Goal: Task Accomplishment & Management: Manage account settings

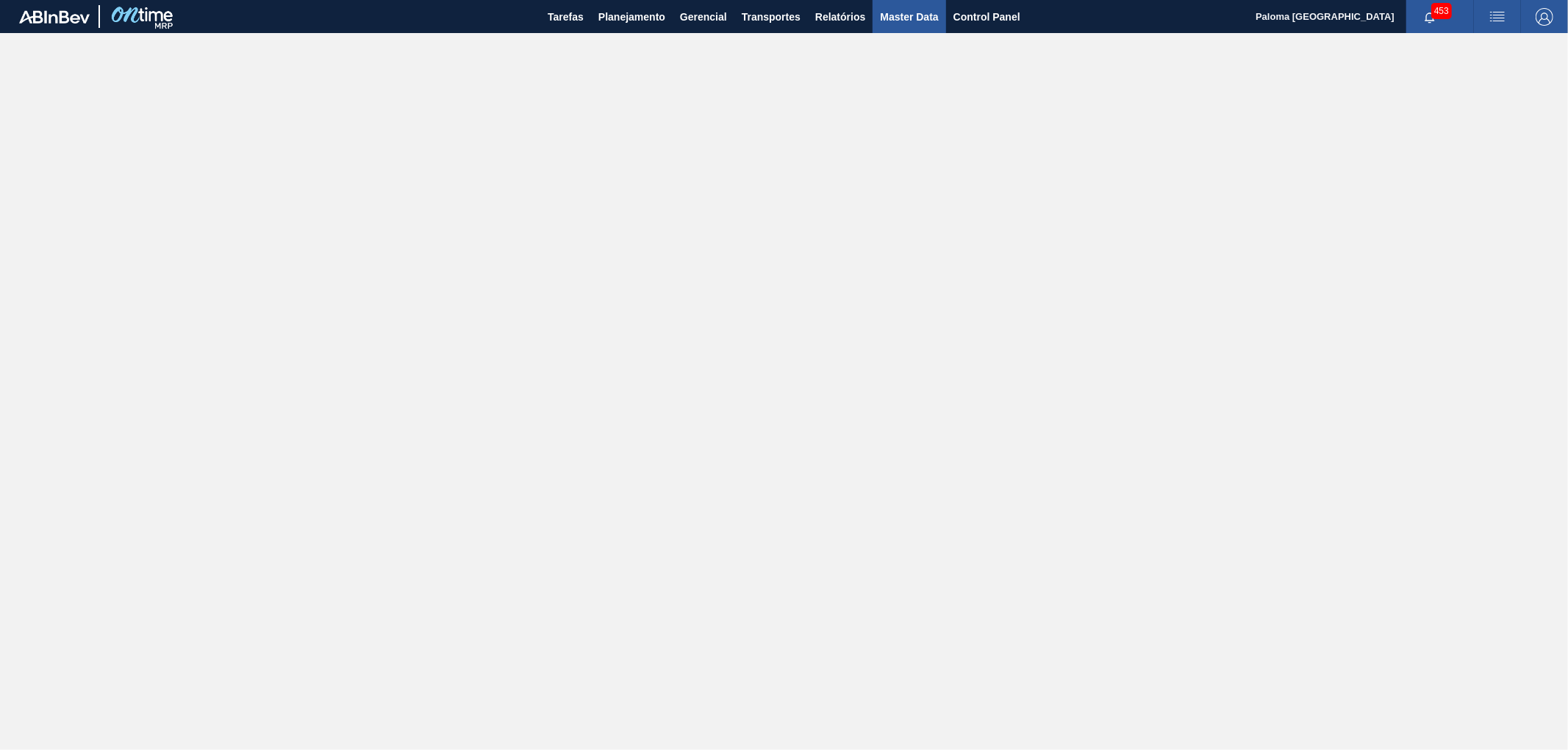
click at [901, 17] on span "Master Data" at bounding box center [908, 17] width 58 height 18
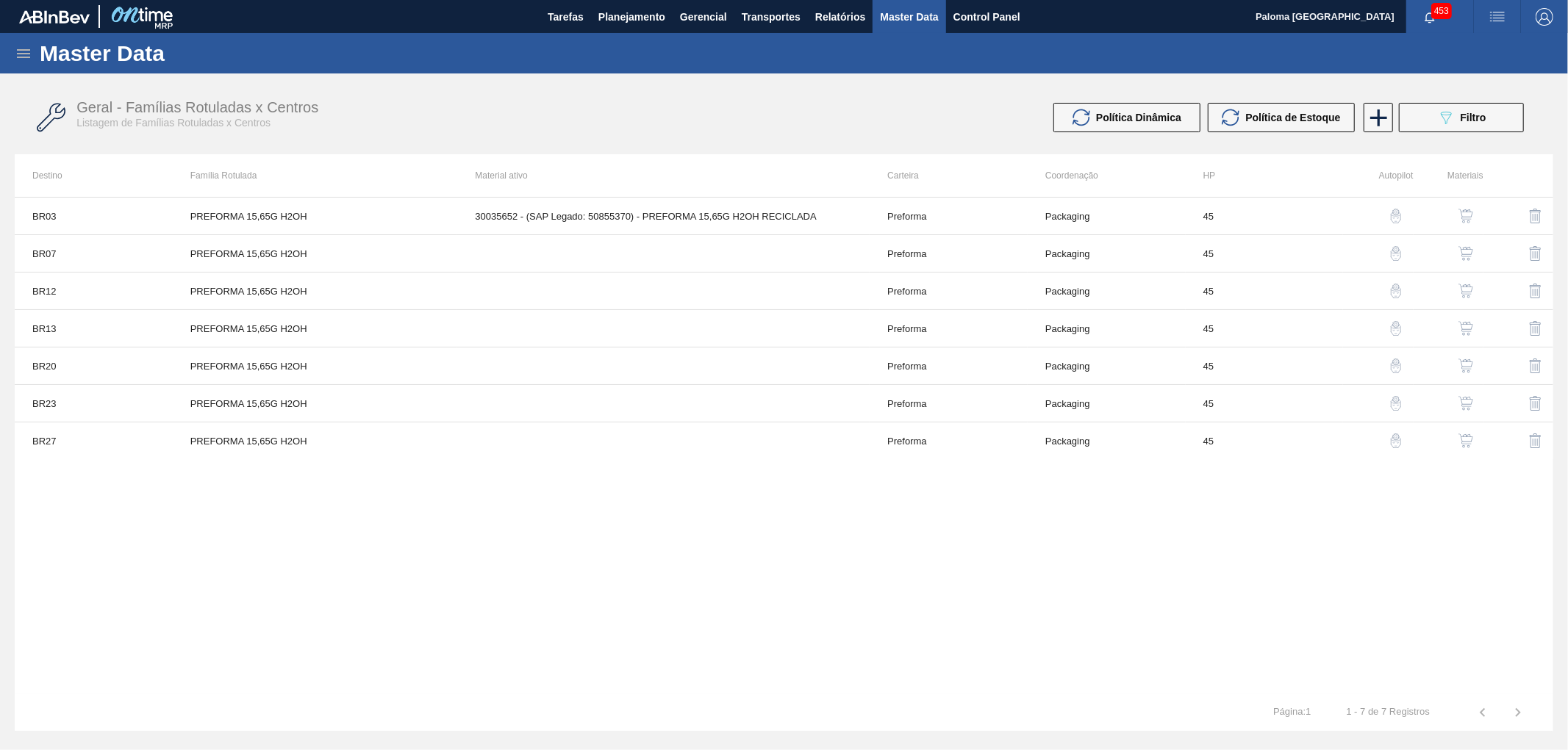
click at [18, 53] on icon at bounding box center [23, 54] width 13 height 9
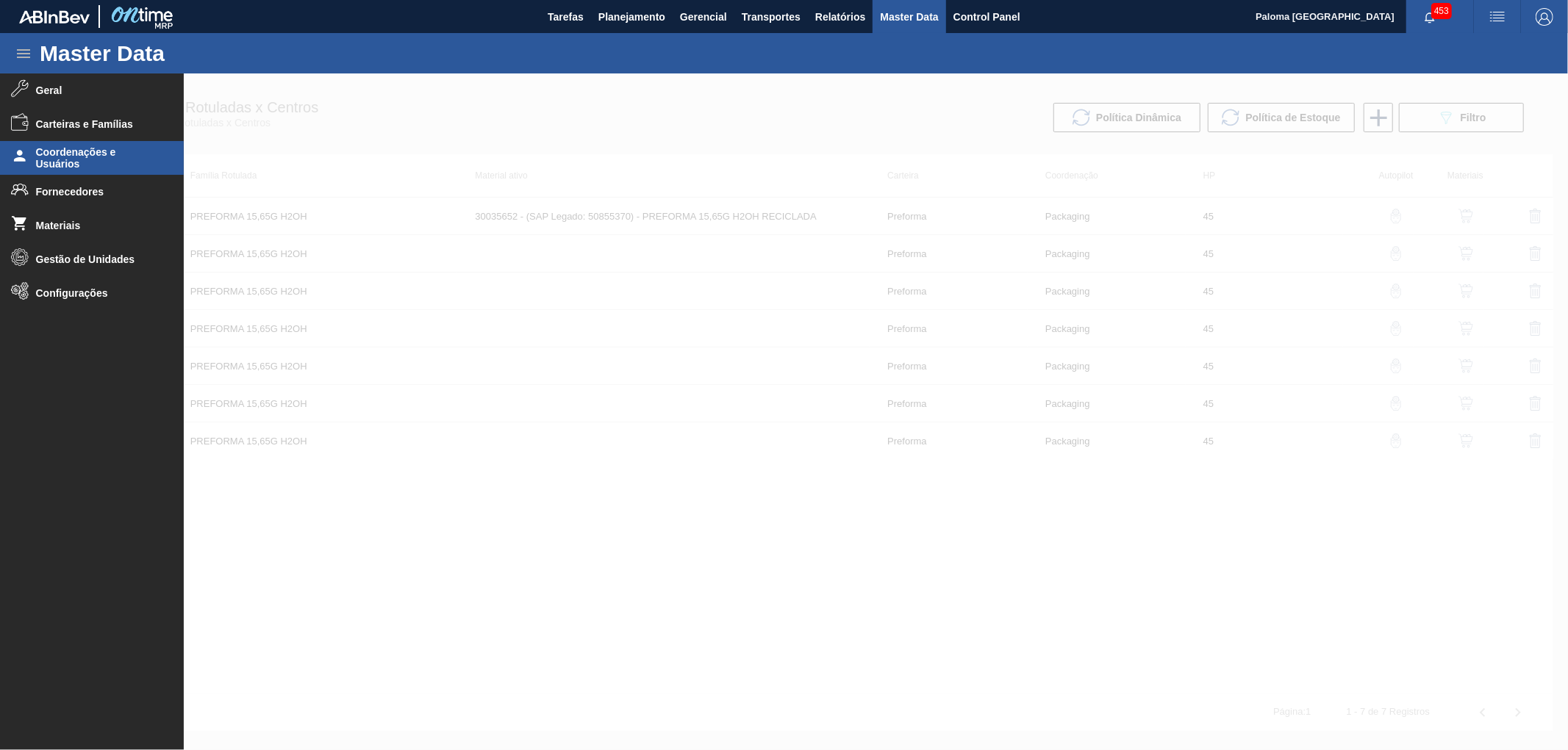
click at [110, 167] on span "Coordenações e Usuários" at bounding box center [96, 157] width 121 height 23
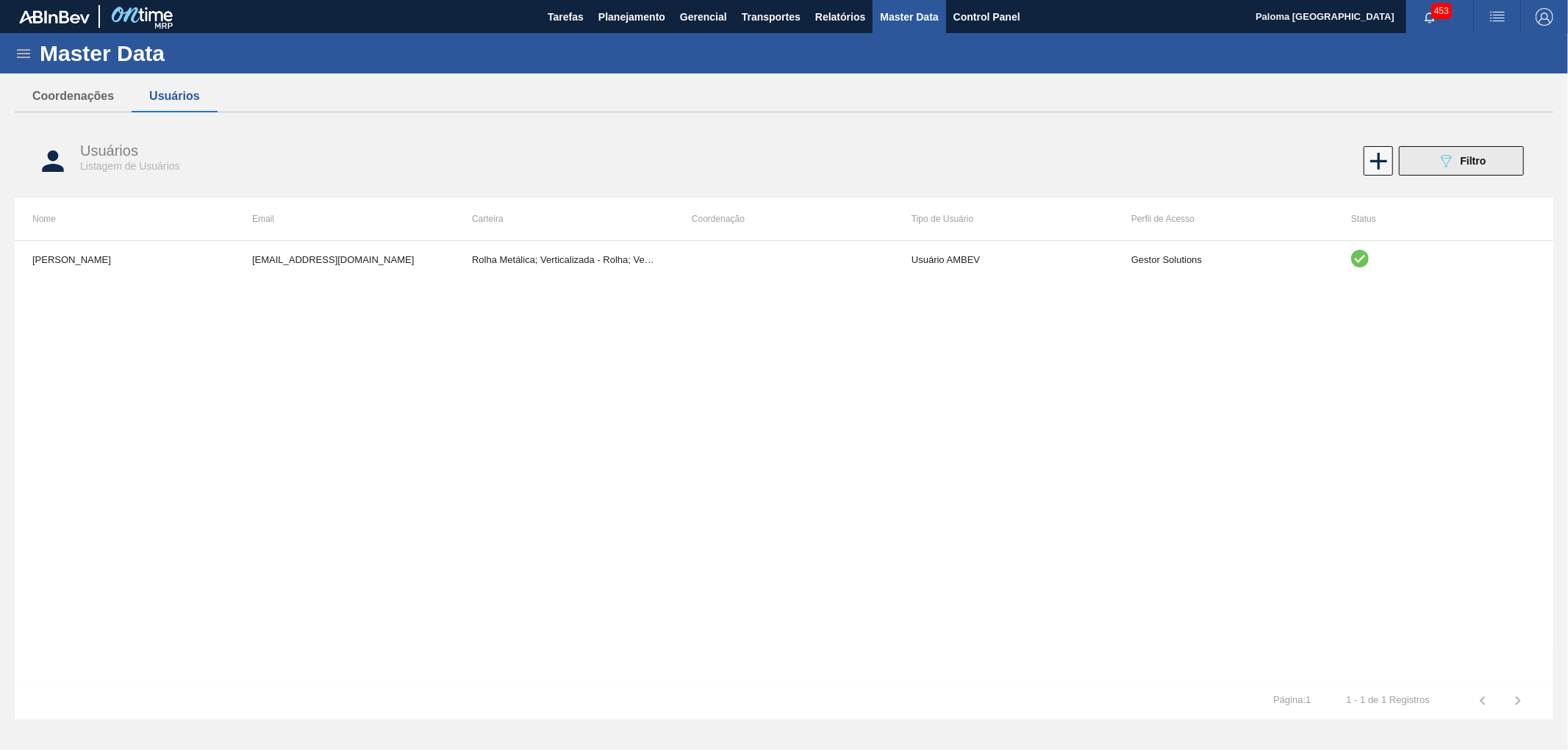
click at [1461, 157] on span "Filtro" at bounding box center [1474, 161] width 26 height 12
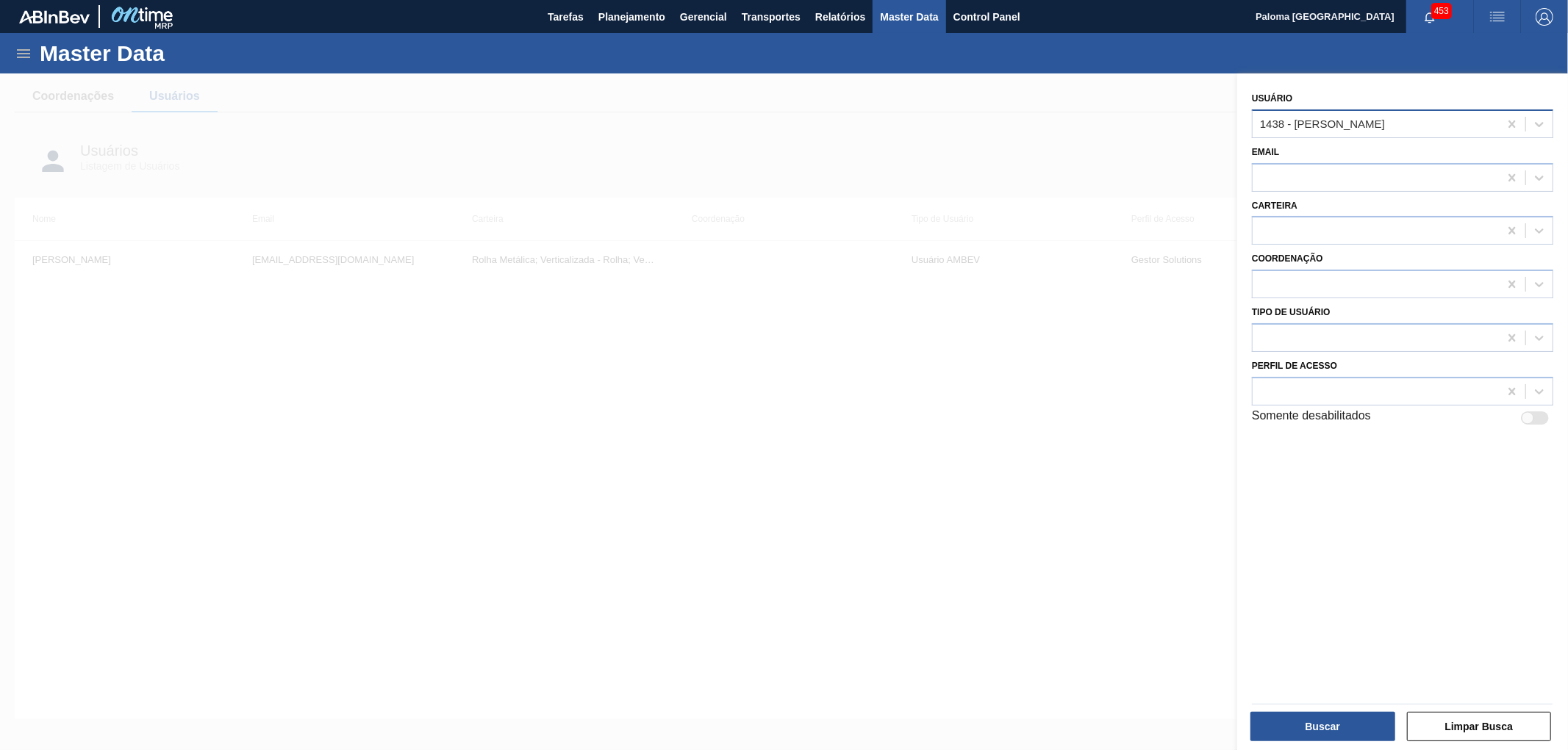
click at [1392, 126] on div "1438 - [PERSON_NAME]" at bounding box center [1376, 124] width 247 height 21
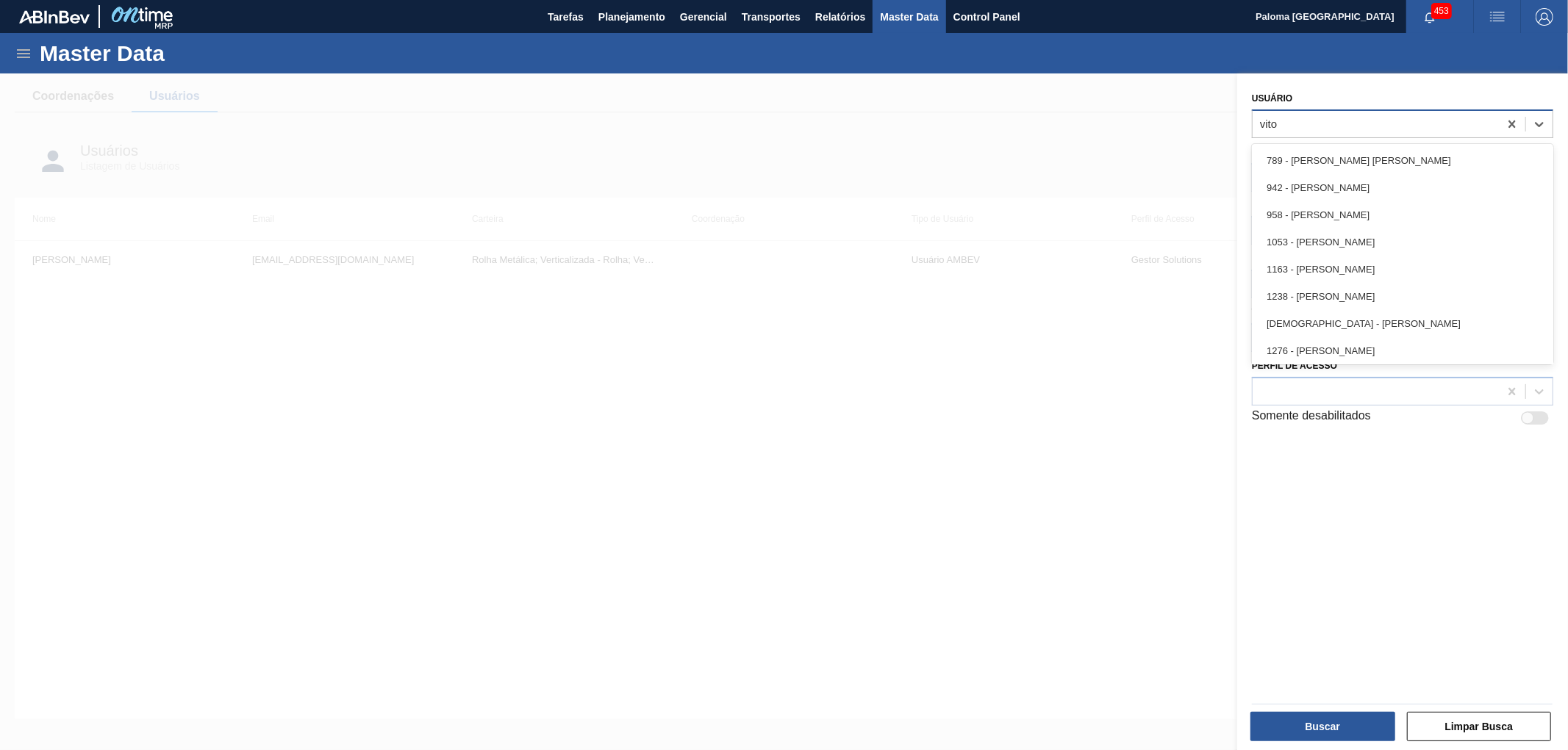
type input "vitor"
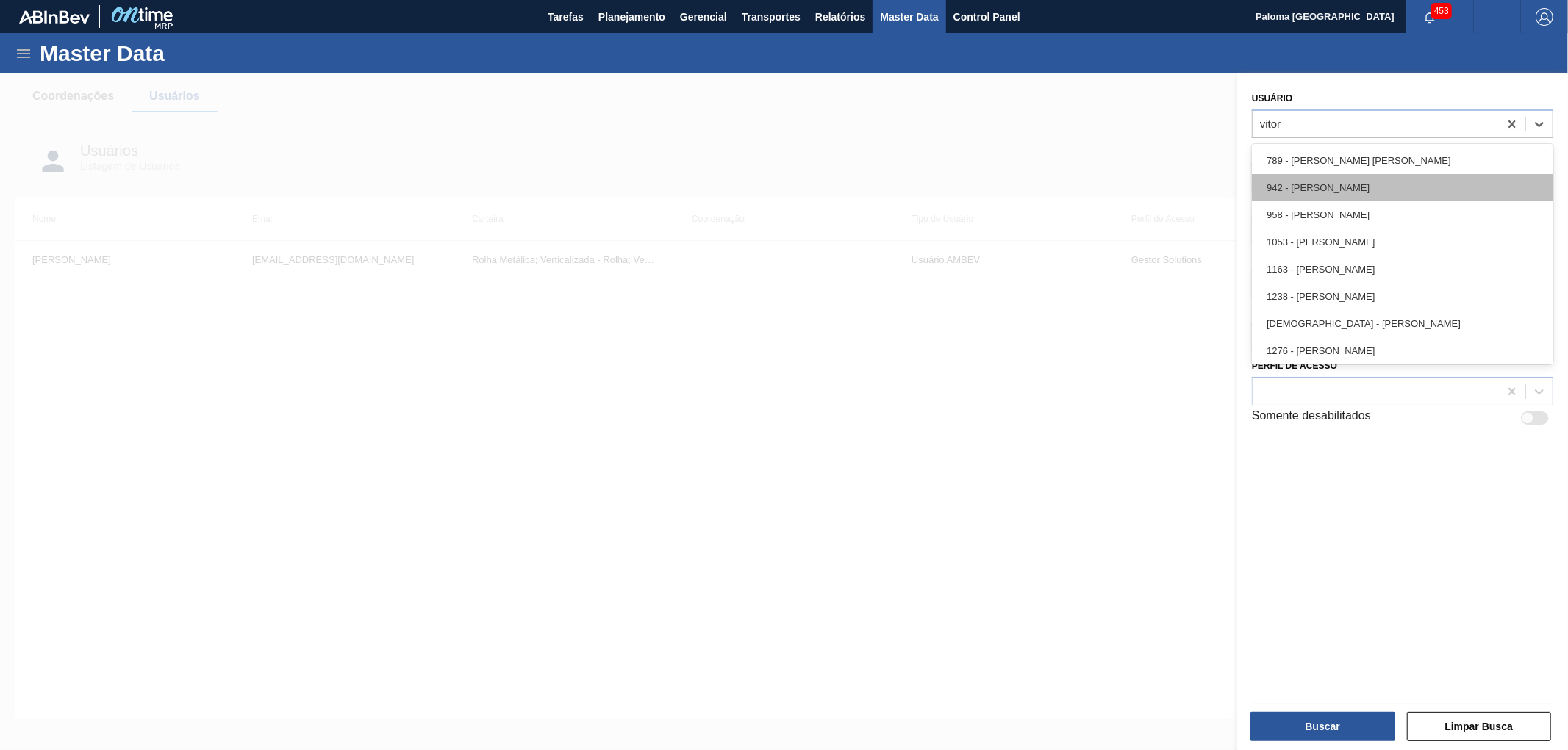
click at [1377, 186] on div "942 - [PERSON_NAME]" at bounding box center [1403, 188] width 301 height 27
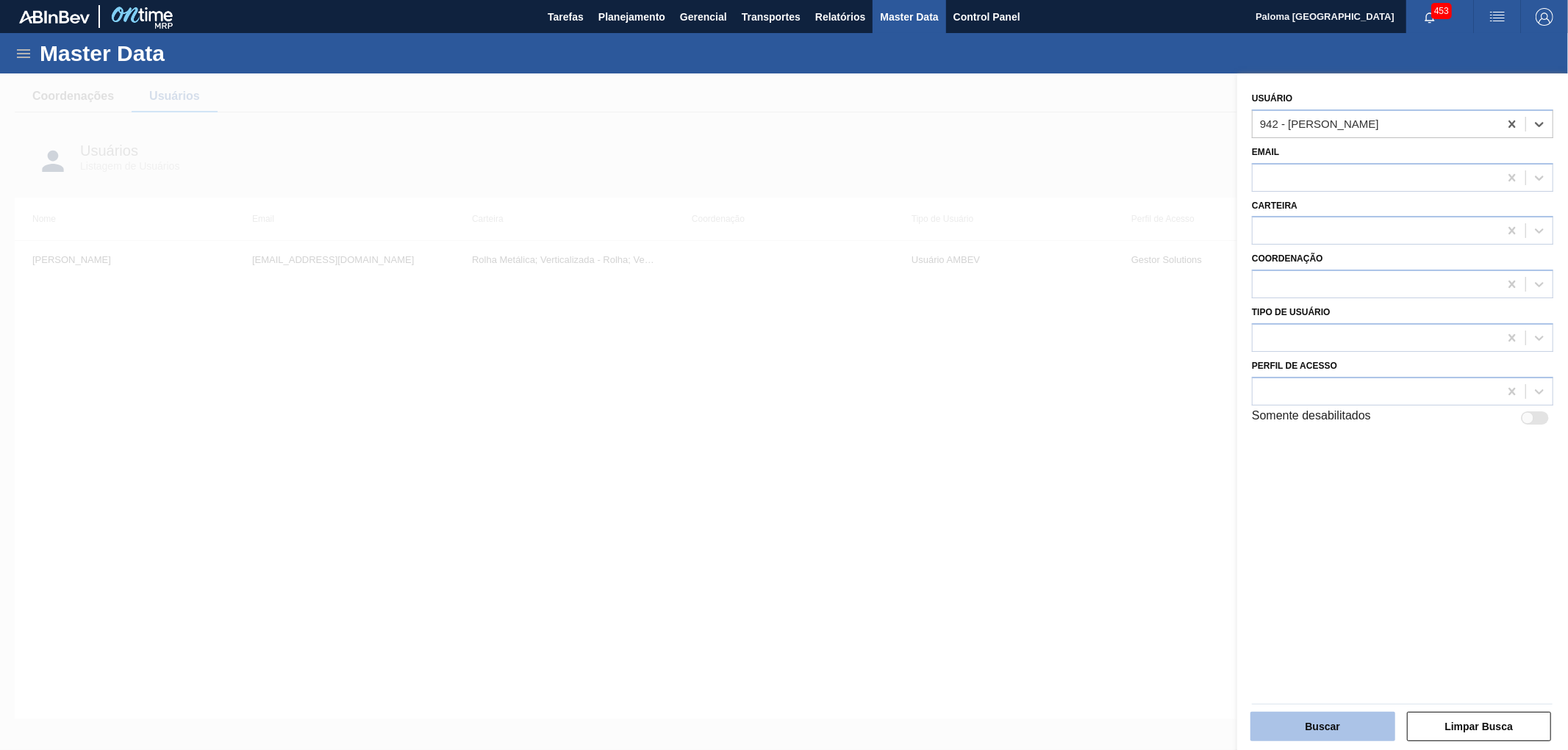
click at [1290, 730] on button "Buscar" at bounding box center [1322, 727] width 145 height 30
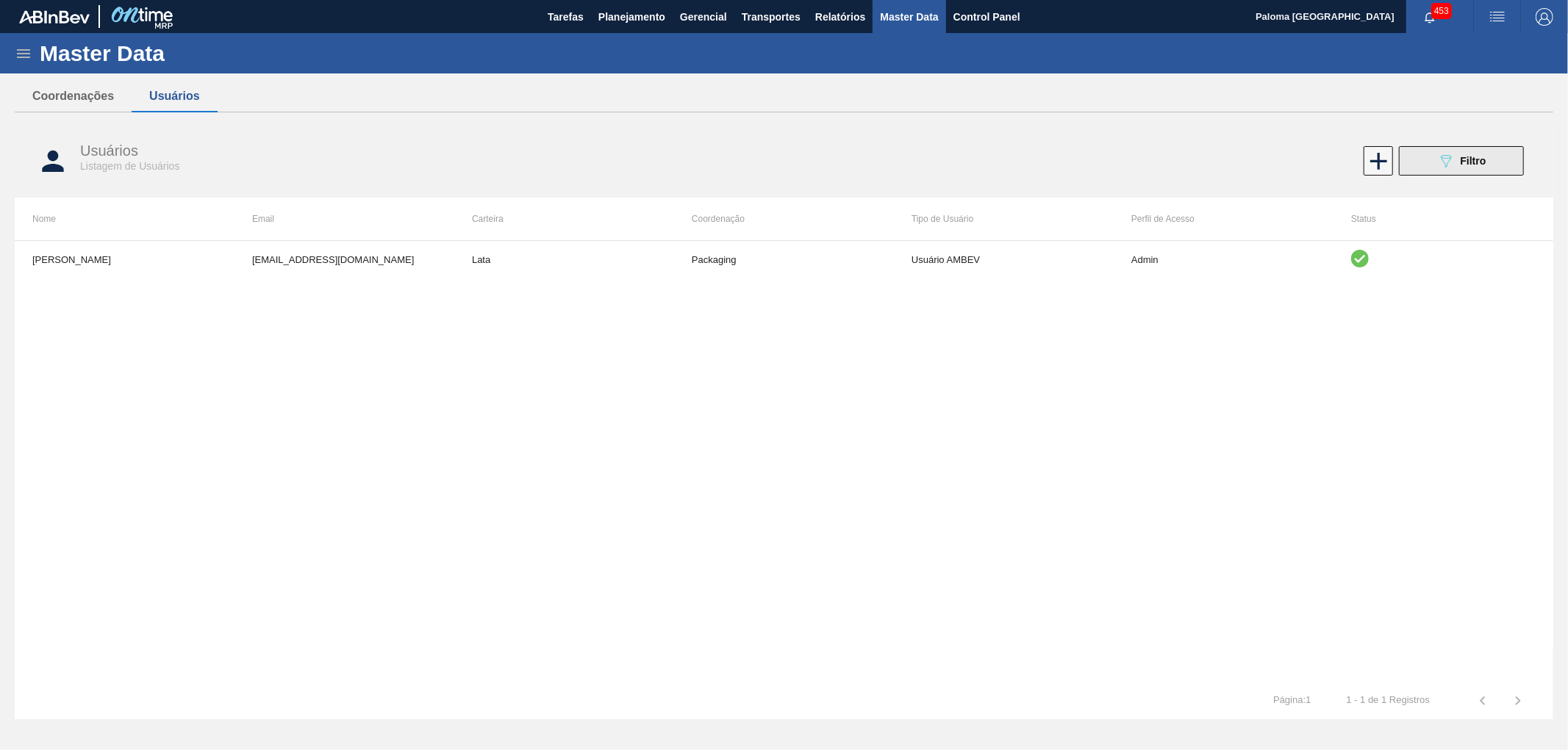
click at [1463, 172] on button "089F7B8B-B2A5-4AFE-B5C0-19BA573D28AC Filtro" at bounding box center [1461, 161] width 125 height 30
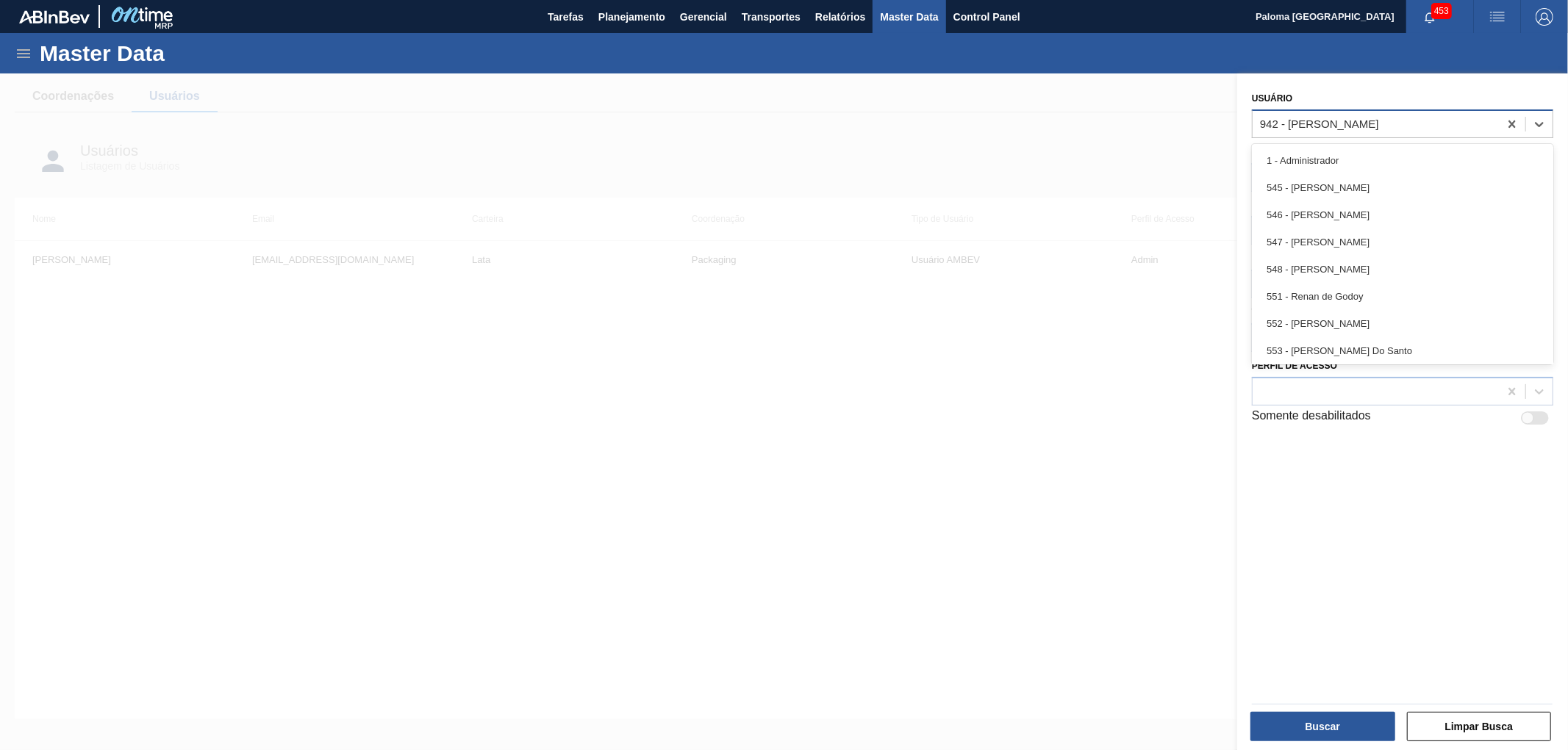
click at [1353, 126] on div "942 - [PERSON_NAME]" at bounding box center [1319, 124] width 119 height 13
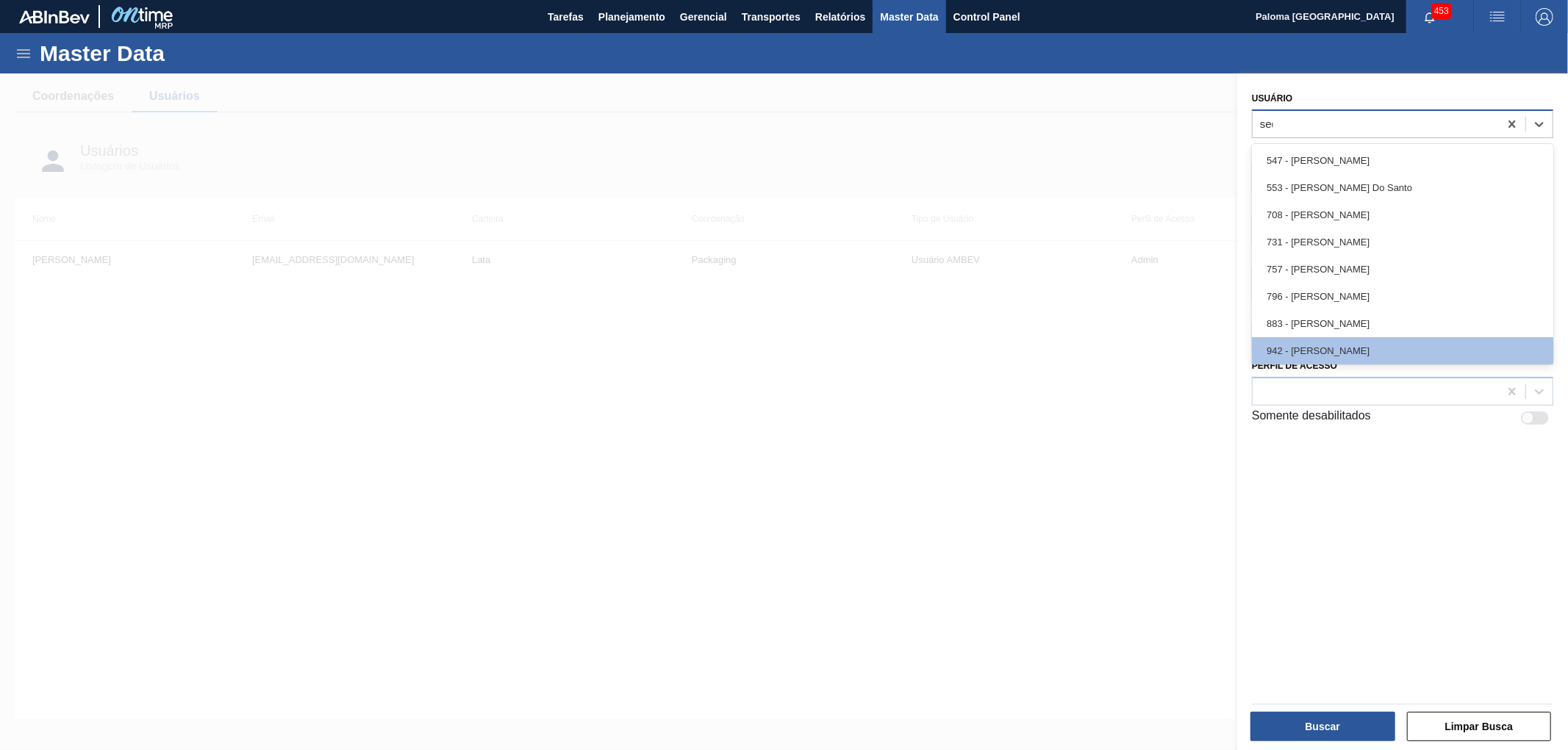
type input "secf"
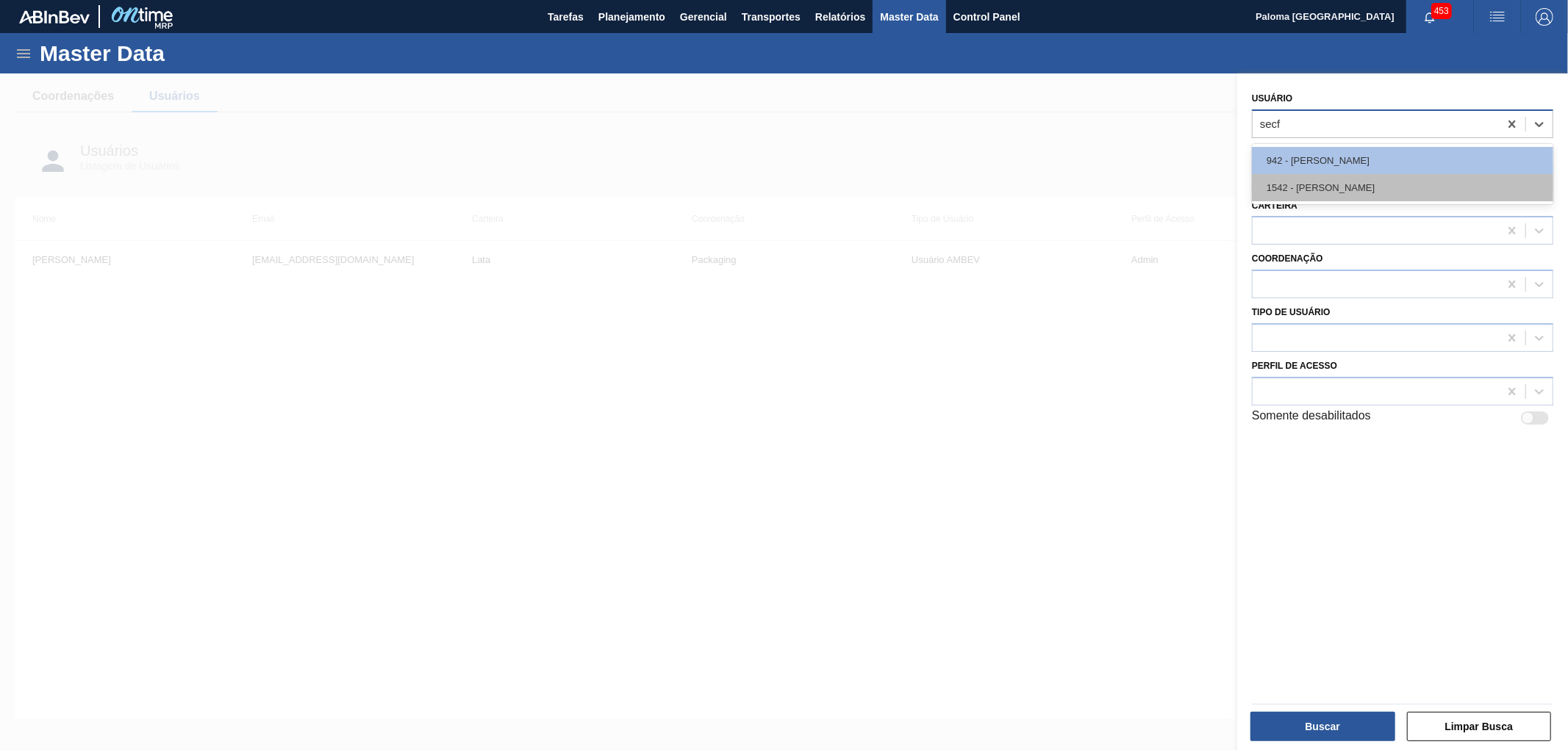
click at [1349, 192] on div "1542 - [PERSON_NAME]" at bounding box center [1403, 188] width 301 height 27
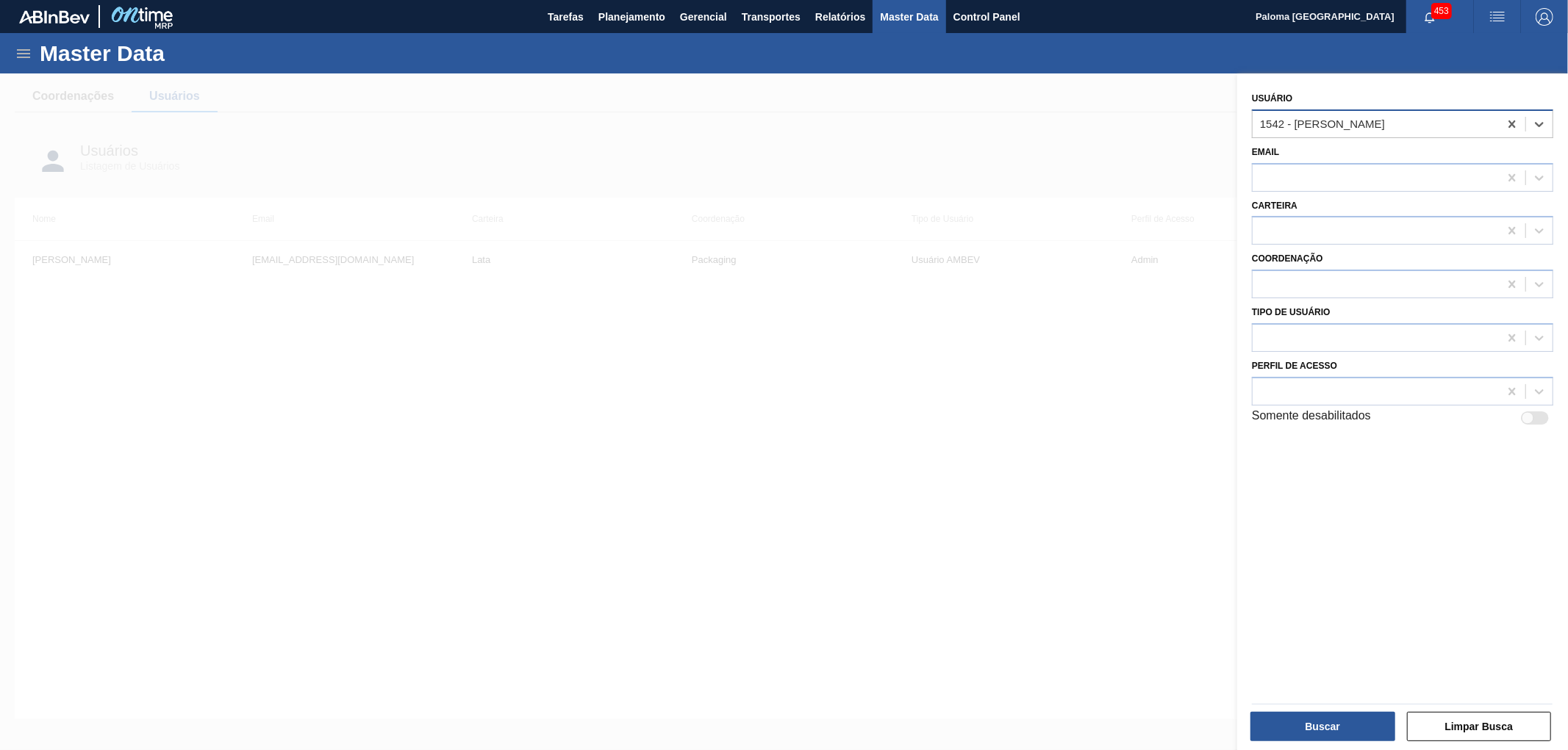
click at [1276, 745] on div "Buscar Limpar Busca" at bounding box center [1397, 719] width 331 height 70
click at [1290, 733] on button "Buscar" at bounding box center [1322, 727] width 145 height 30
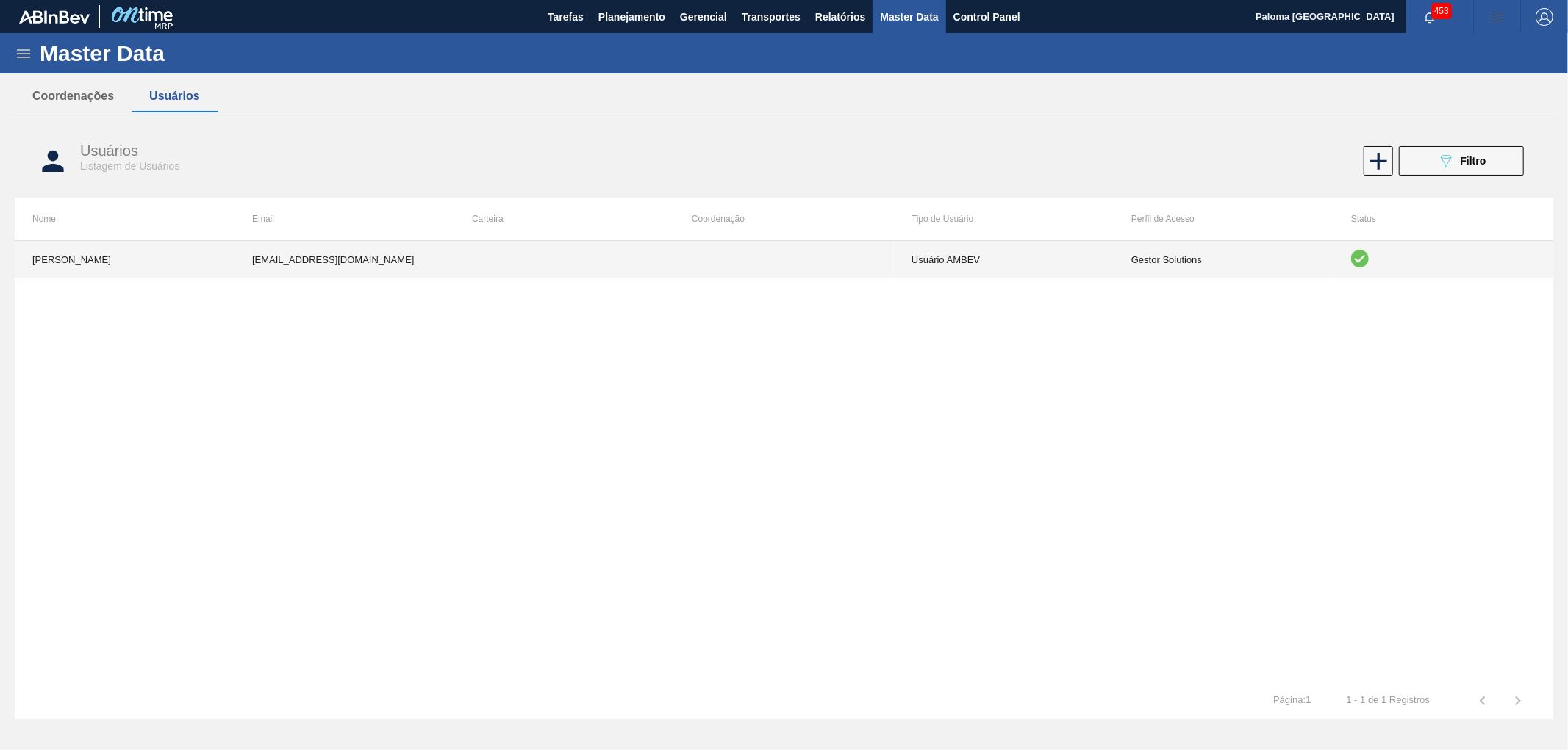
click at [1159, 252] on td "Gestor Solutions" at bounding box center [1223, 260] width 220 height 37
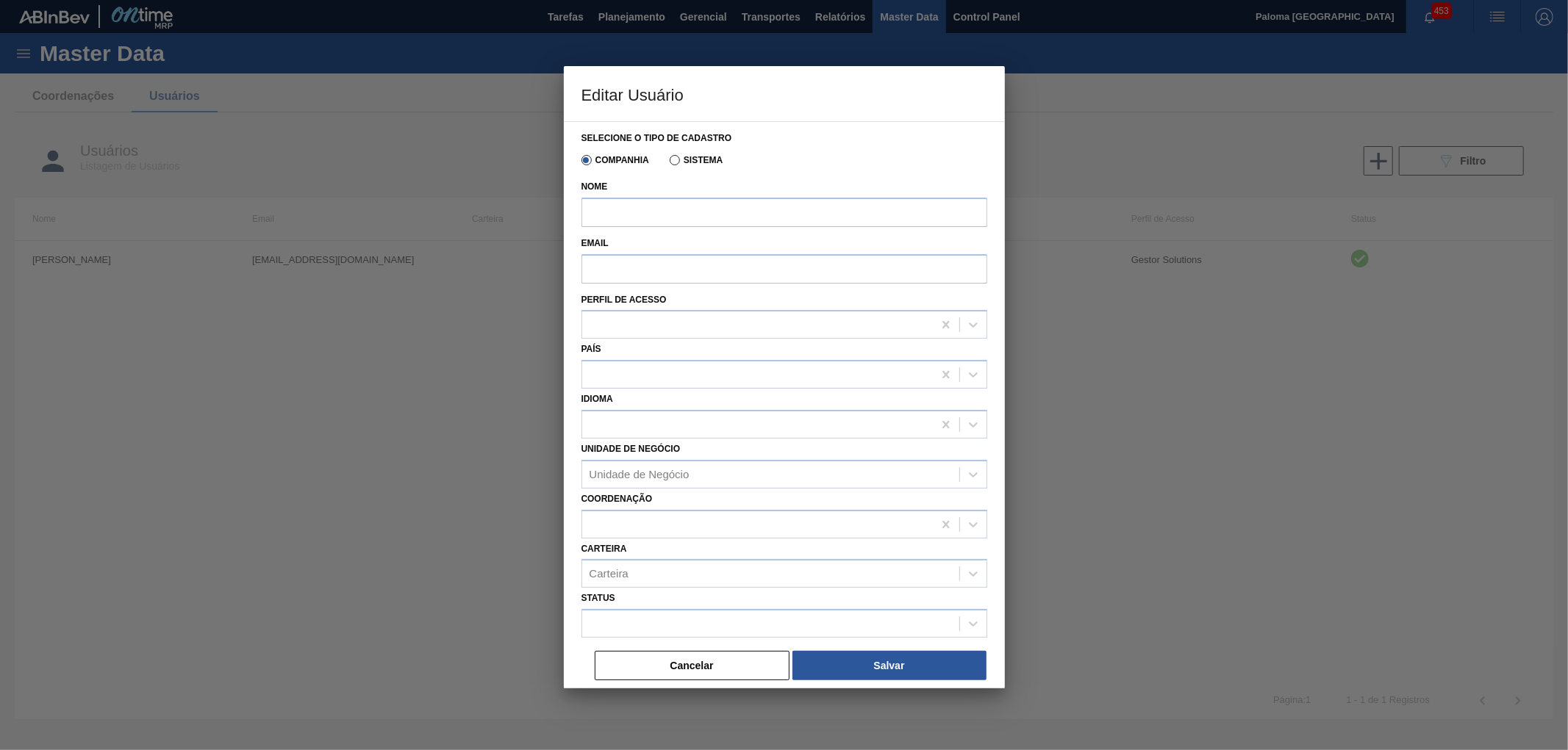
type input "[PERSON_NAME]"
type input "[EMAIL_ADDRESS][DOMAIN_NAME]"
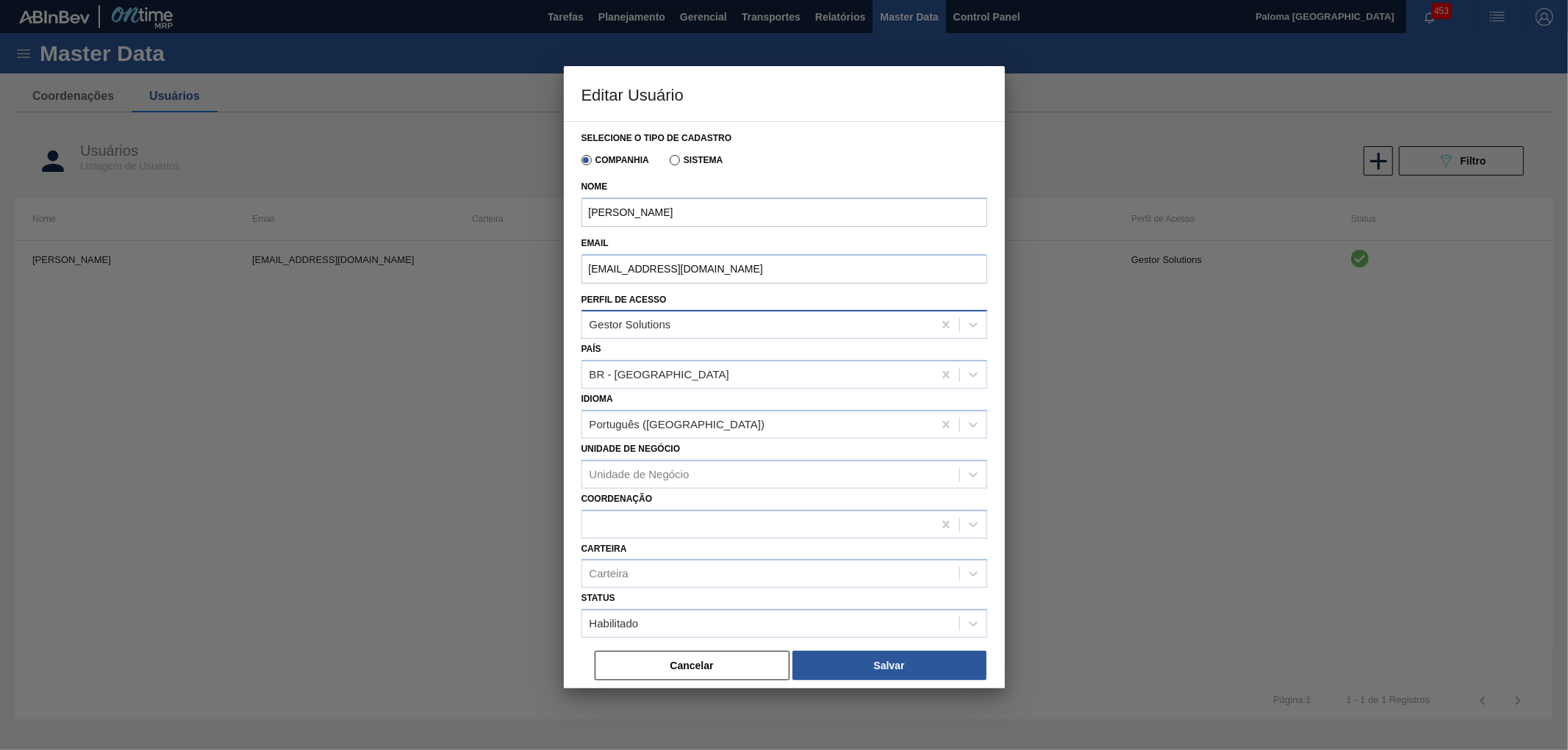
click at [725, 320] on div "Gestor Solutions" at bounding box center [758, 325] width 351 height 21
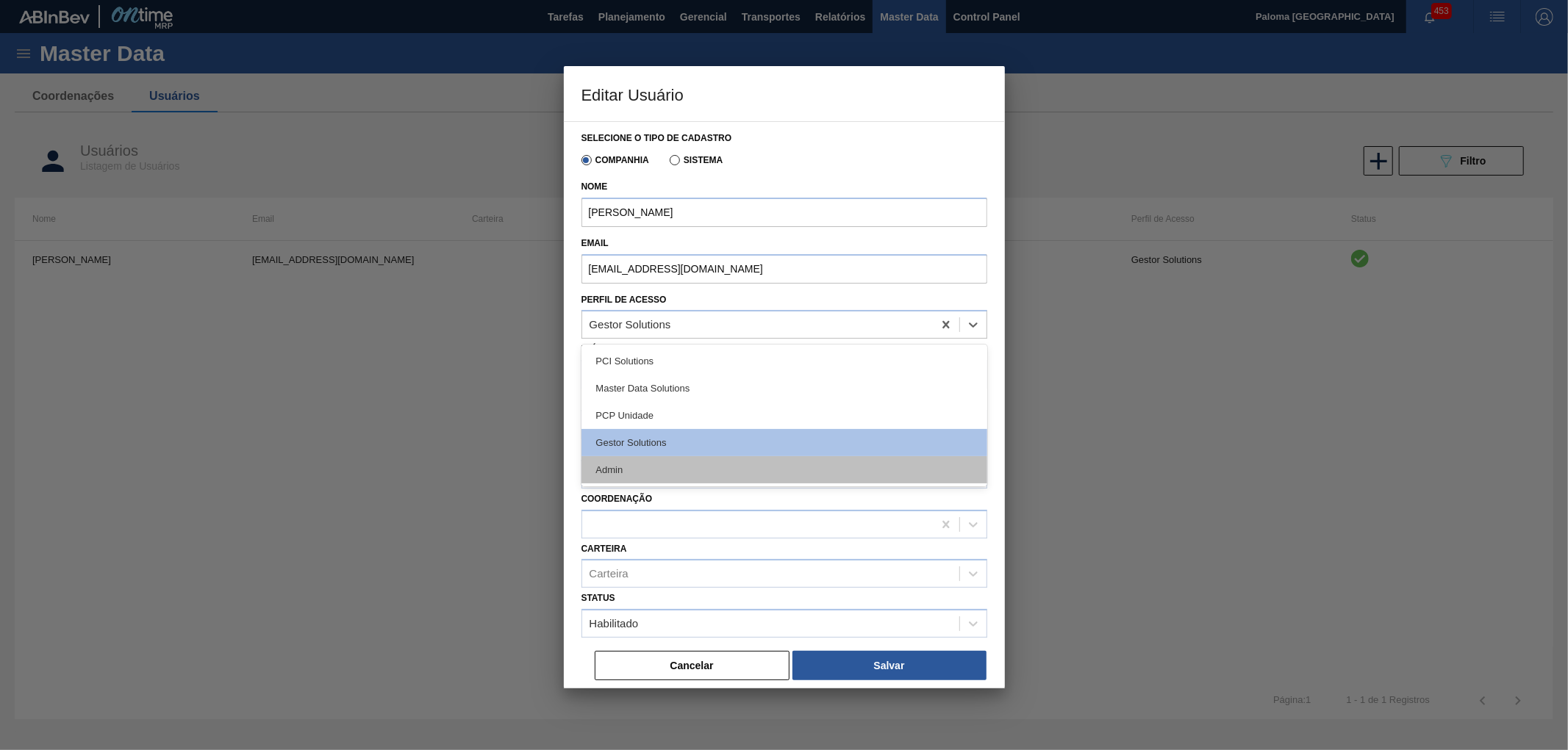
click at [632, 465] on div "Admin" at bounding box center [784, 469] width 406 height 27
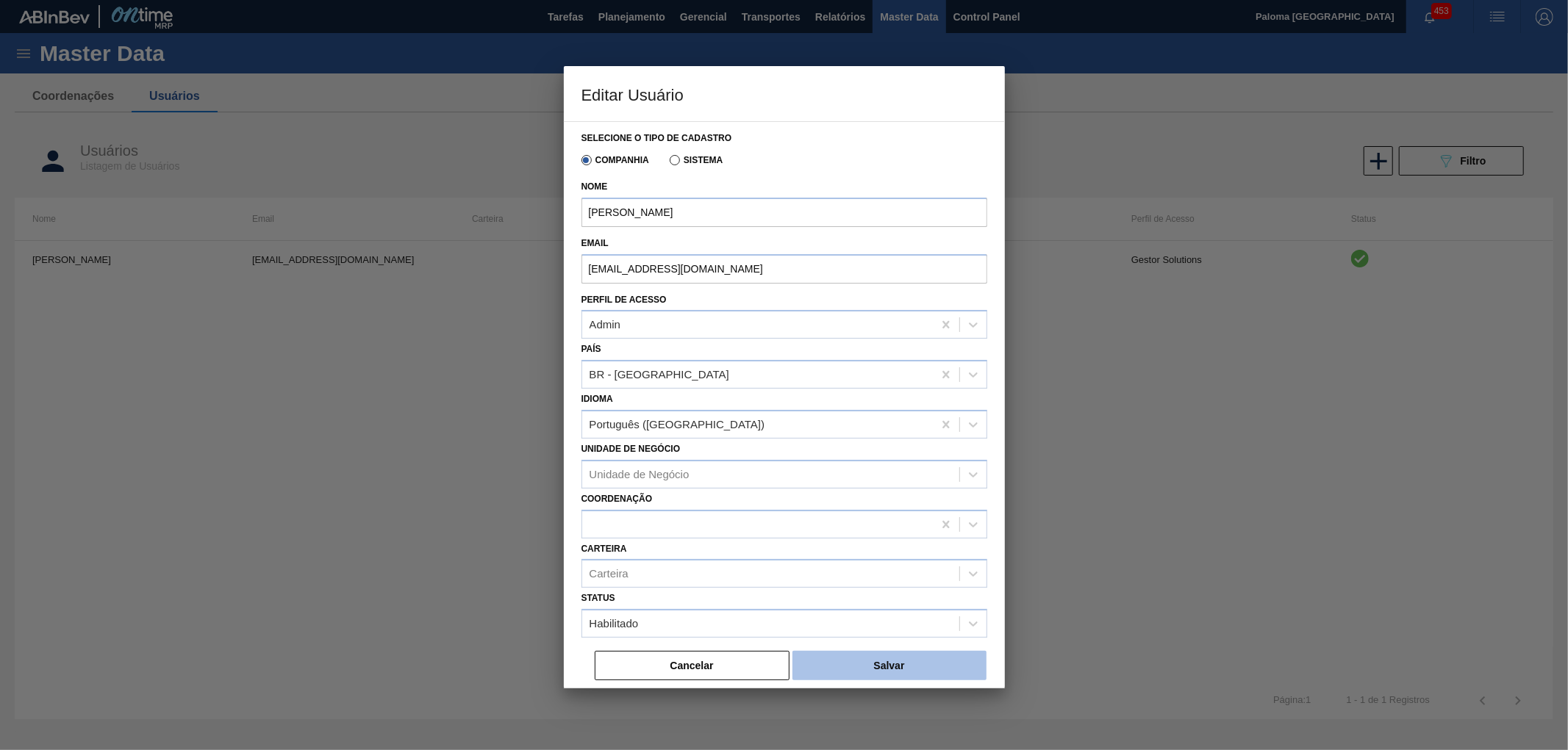
click at [886, 667] on button "Salvar" at bounding box center [890, 666] width 194 height 30
